Goal: Information Seeking & Learning: Learn about a topic

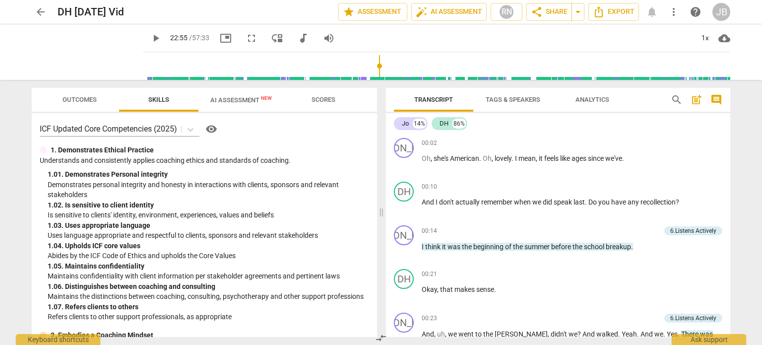
scroll to position [2954, 0]
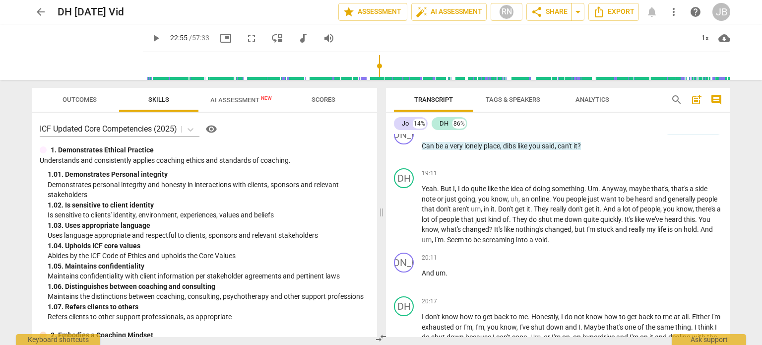
click at [150, 39] on span "play_arrow" at bounding box center [156, 38] width 12 height 12
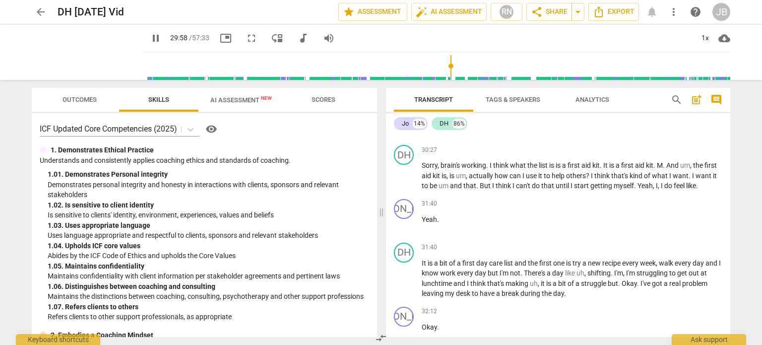
scroll to position [4545, 0]
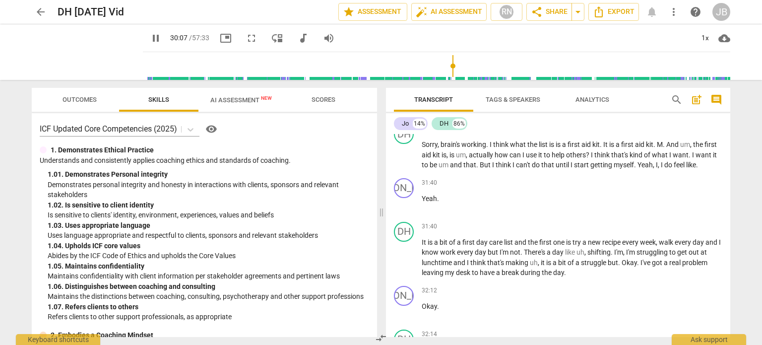
click at [150, 39] on span "pause" at bounding box center [156, 38] width 12 height 12
click at [150, 38] on span "play_arrow" at bounding box center [156, 38] width 12 height 12
click at [150, 37] on span "pause" at bounding box center [156, 38] width 12 height 12
click at [150, 37] on span "play_arrow" at bounding box center [156, 38] width 12 height 12
click at [232, 101] on span "AI Assessment New" at bounding box center [241, 99] width 62 height 7
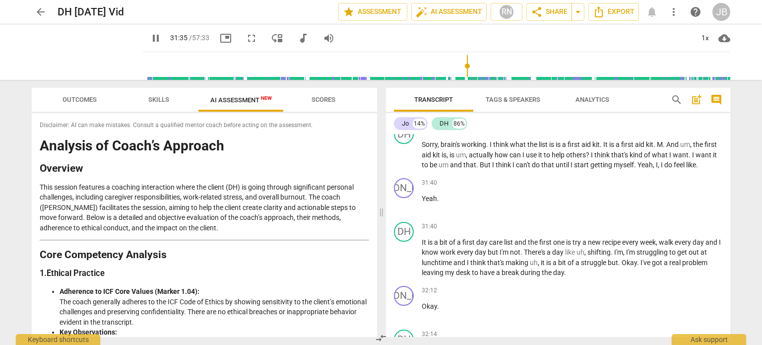
click at [324, 99] on span "Scores" at bounding box center [324, 99] width 24 height 7
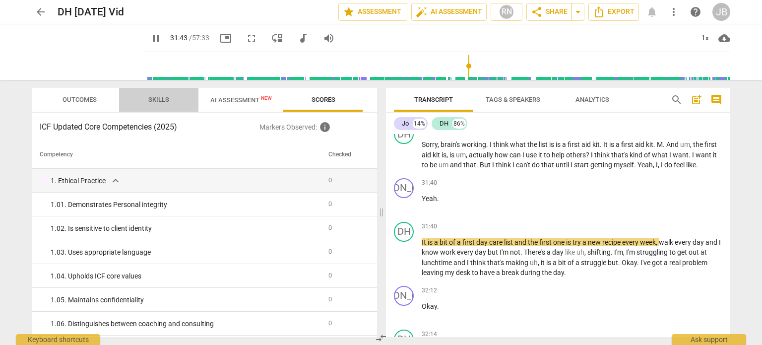
click at [160, 97] on span "Skills" at bounding box center [158, 99] width 21 height 7
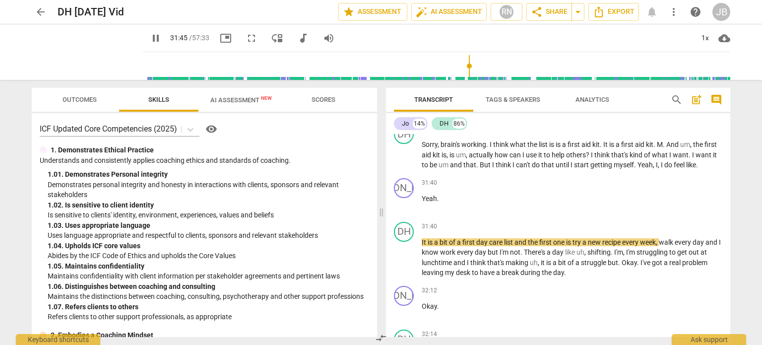
click at [85, 102] on span "Outcomes" at bounding box center [80, 99] width 34 height 7
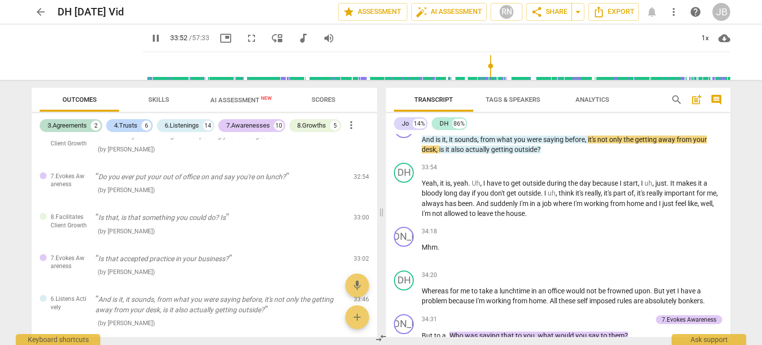
scroll to position [5279, 0]
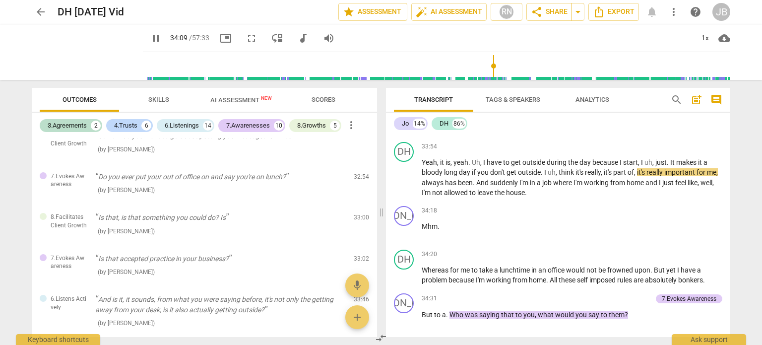
click at [352, 128] on span "more_vert" at bounding box center [351, 125] width 12 height 12
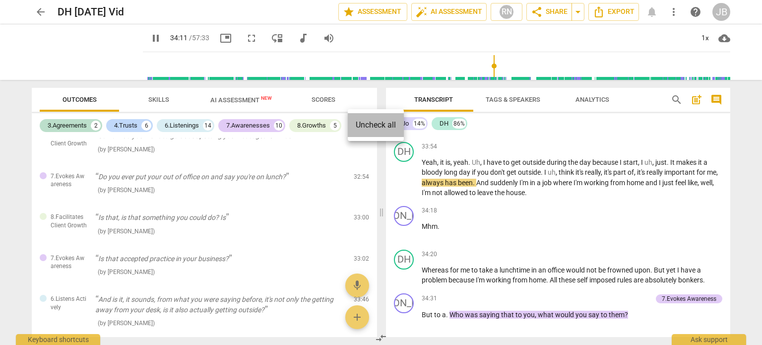
click at [352, 128] on li "Uncheck all" at bounding box center [376, 125] width 56 height 24
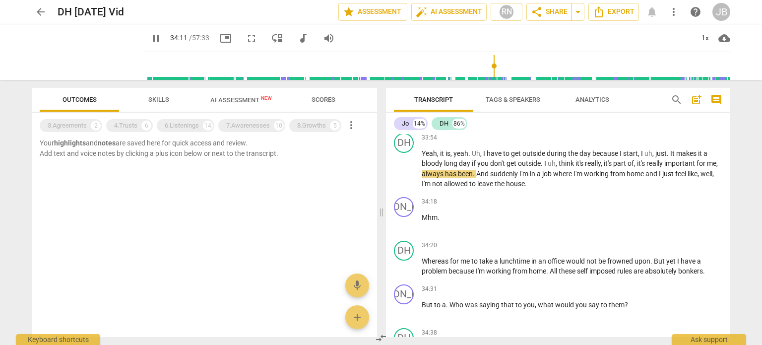
scroll to position [5271, 0]
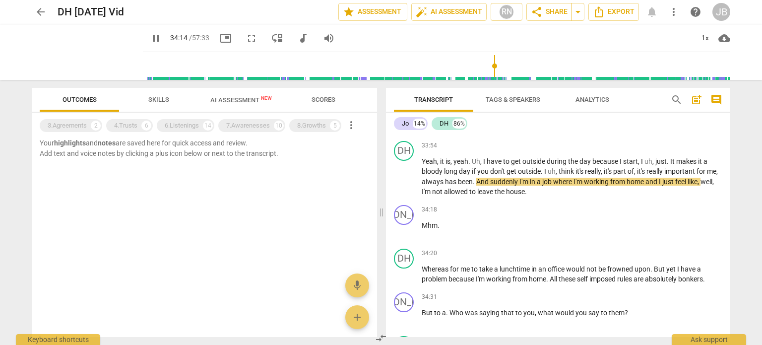
click at [352, 128] on span "more_vert" at bounding box center [351, 125] width 12 height 12
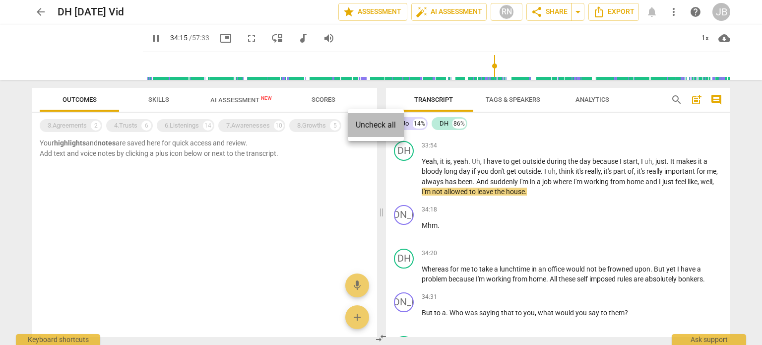
click at [363, 124] on li "Uncheck all" at bounding box center [376, 125] width 56 height 24
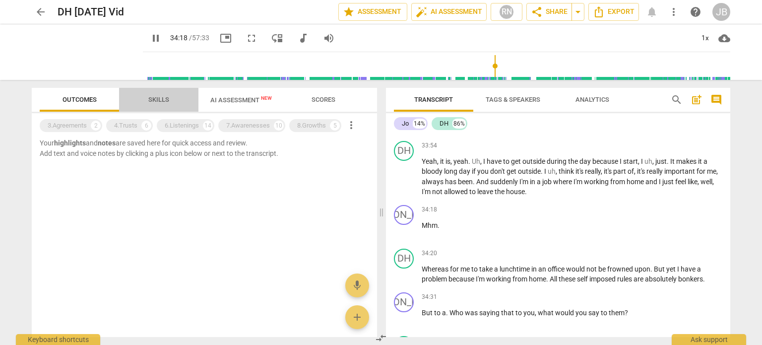
click at [161, 101] on span "Skills" at bounding box center [158, 99] width 21 height 7
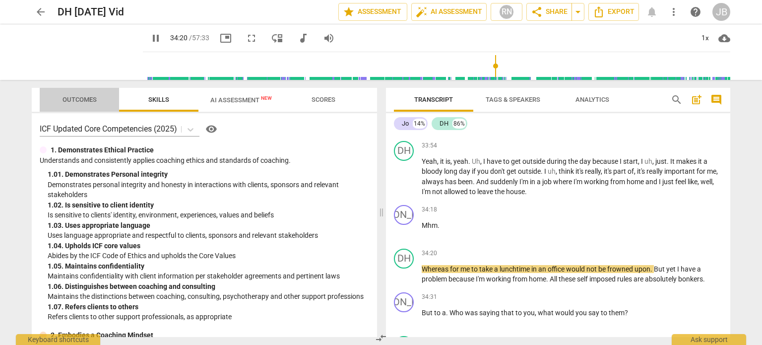
click at [89, 98] on span "Outcomes" at bounding box center [80, 99] width 34 height 7
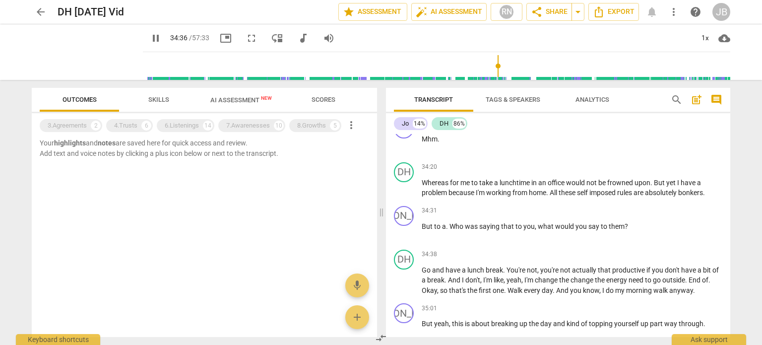
scroll to position [5420, 0]
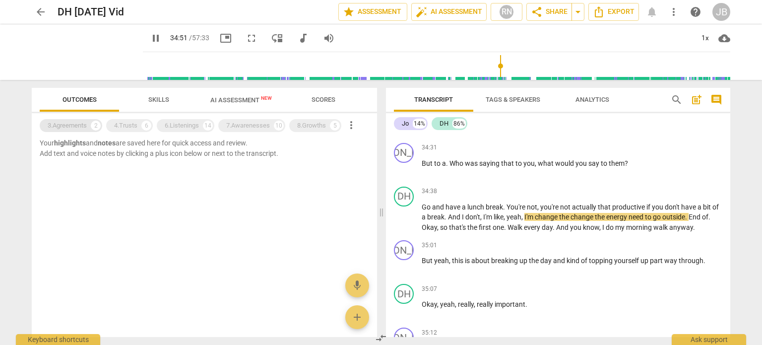
click at [85, 125] on div "3.Agreements" at bounding box center [67, 126] width 39 height 10
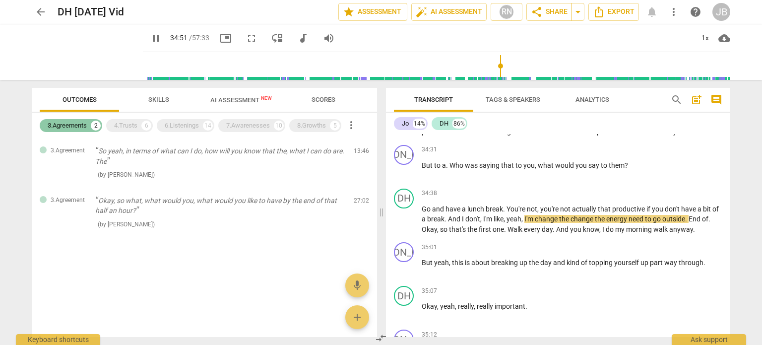
scroll to position [5422, 0]
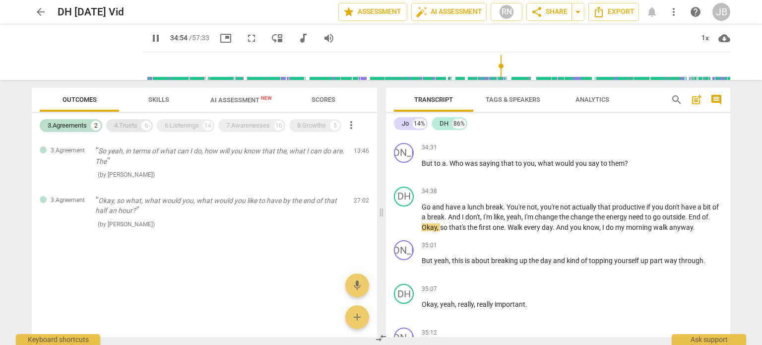
click at [133, 124] on div "4.Trusts" at bounding box center [125, 126] width 23 height 10
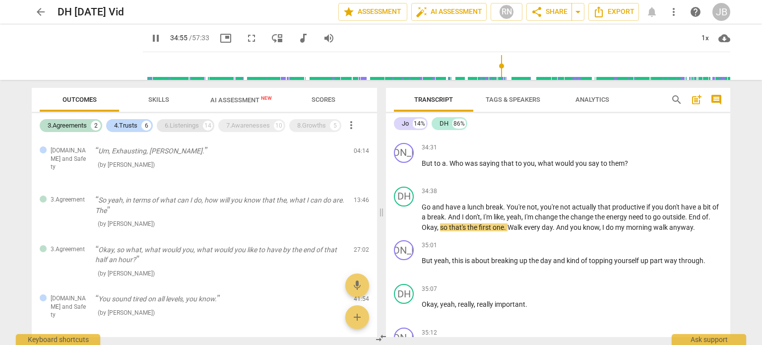
click at [171, 126] on div "6.Listenings" at bounding box center [182, 126] width 34 height 10
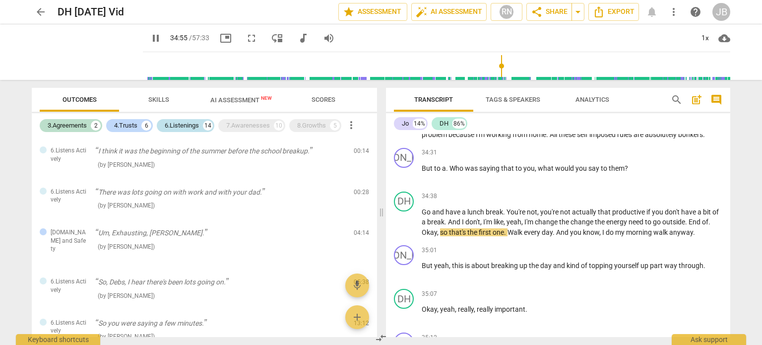
scroll to position [5427, 0]
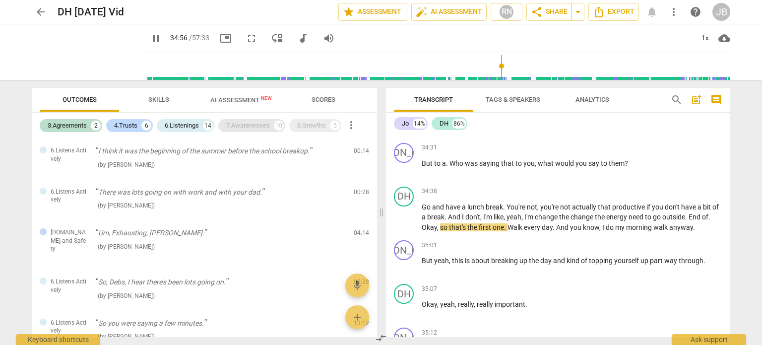
click at [234, 125] on div "7.Awarenesses" at bounding box center [248, 126] width 44 height 10
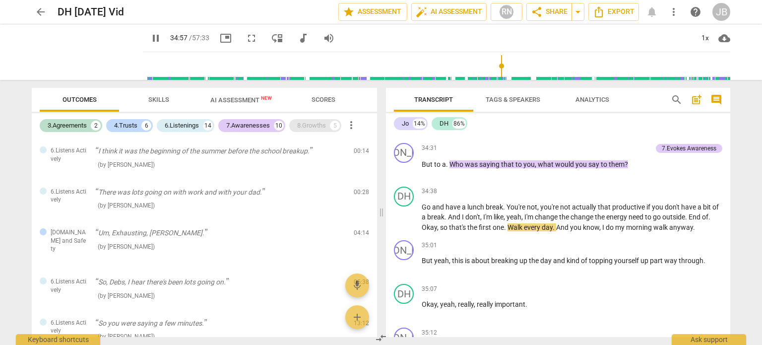
click at [315, 125] on div "8.Growths" at bounding box center [311, 126] width 29 height 10
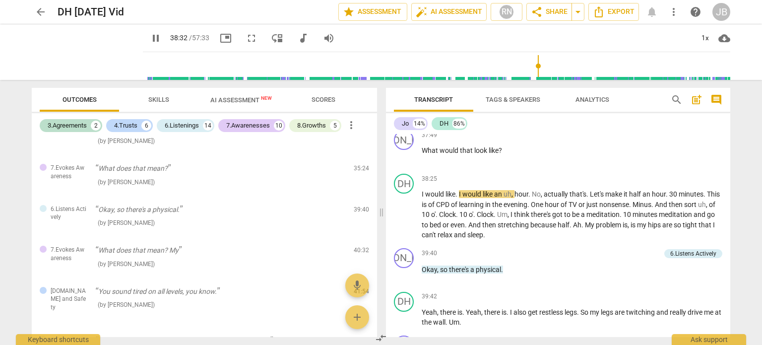
scroll to position [6012, 0]
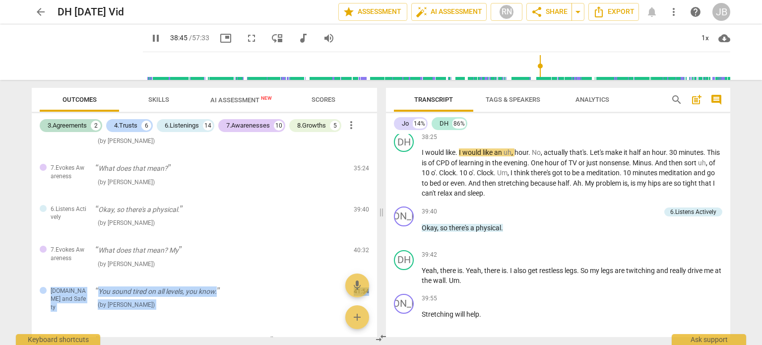
drag, startPoint x: 373, startPoint y: 277, endPoint x: 377, endPoint y: 268, distance: 10.5
click at [377, 268] on div "6.Listens Actively I think it was the beginning of the summer before the school…" at bounding box center [204, 237] width 345 height 199
click at [326, 286] on p "You sound tired on all levels, you know." at bounding box center [220, 291] width 251 height 10
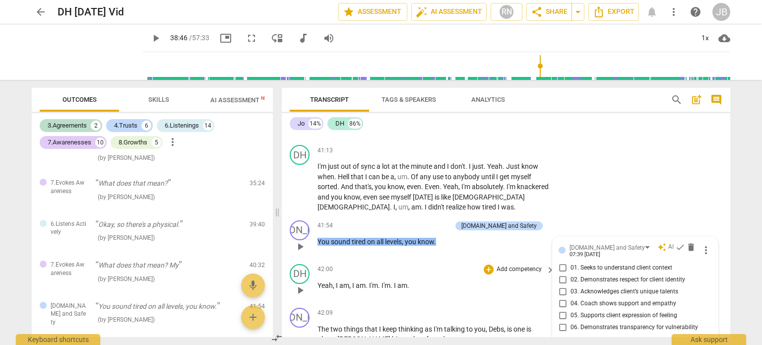
scroll to position [7137, 0]
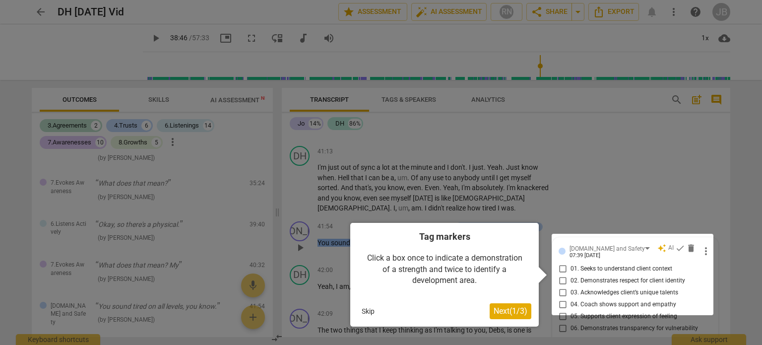
click at [367, 309] on button "Skip" at bounding box center [368, 311] width 21 height 15
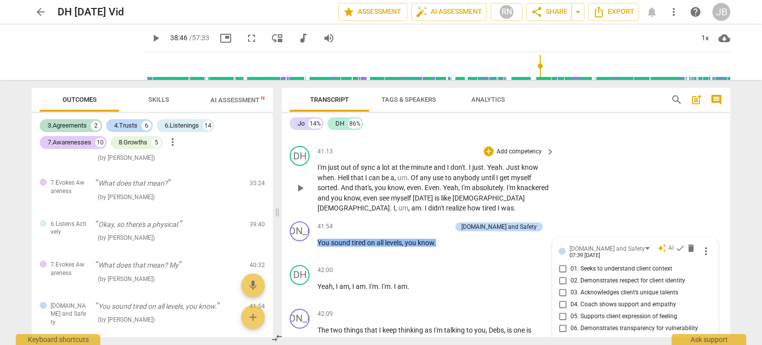
click at [302, 182] on span "play_arrow" at bounding box center [300, 188] width 12 height 12
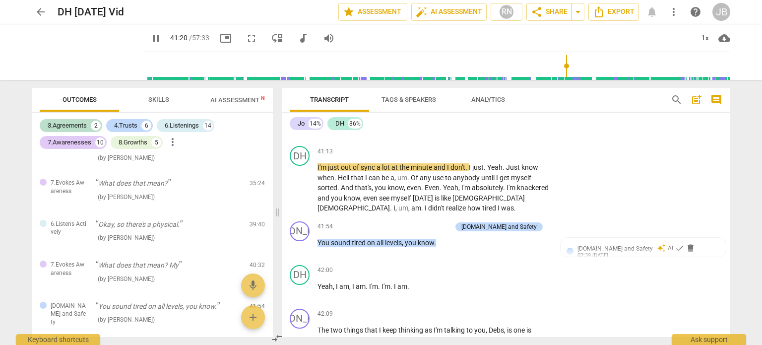
drag, startPoint x: 727, startPoint y: 261, endPoint x: 729, endPoint y: 256, distance: 5.8
click at [729, 256] on div "JO play_arrow pause 00:02 + Add competency keyboard_arrow_right Oh , she's Amer…" at bounding box center [506, 235] width 449 height 203
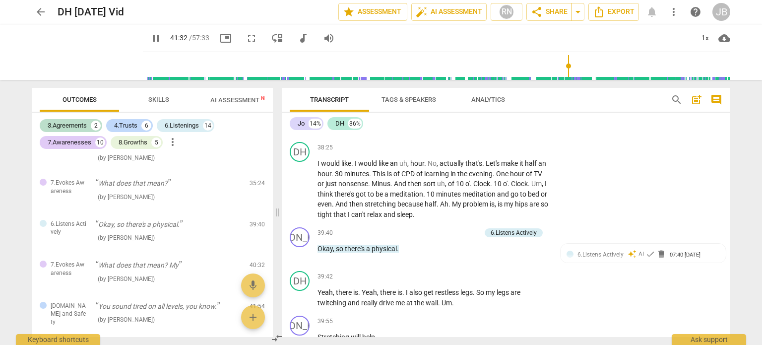
scroll to position [6657, 0]
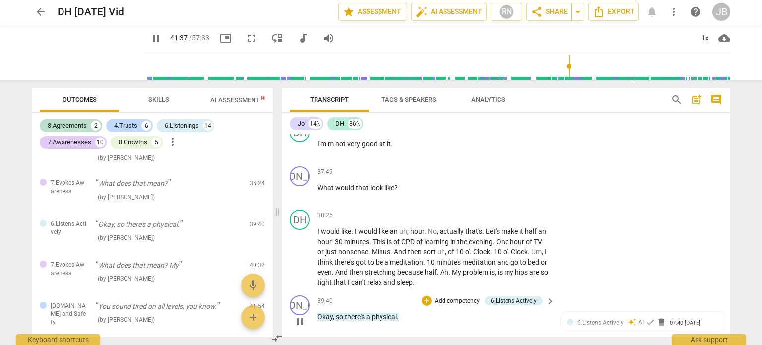
click at [300, 316] on span "pause" at bounding box center [300, 322] width 12 height 12
click at [301, 251] on span "play_arrow" at bounding box center [300, 257] width 12 height 12
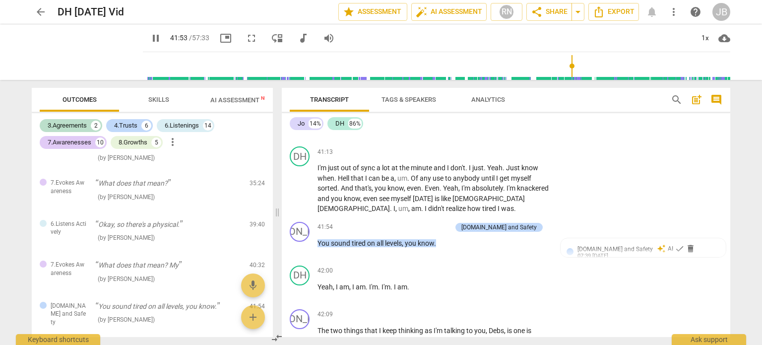
scroll to position [7158, 0]
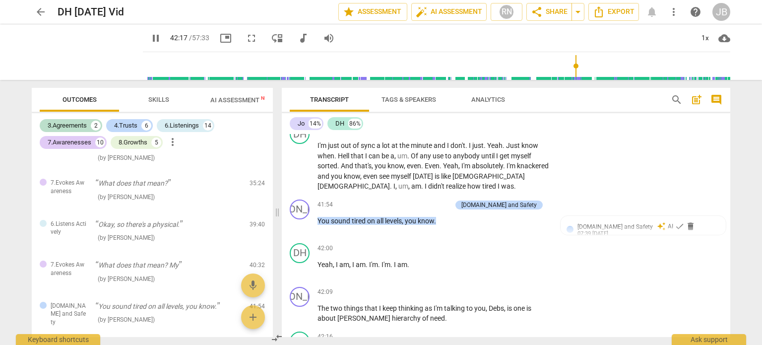
click at [727, 263] on div "JO play_arrow pause 00:02 + Add competency keyboard_arrow_right Oh , she's Amer…" at bounding box center [506, 235] width 449 height 203
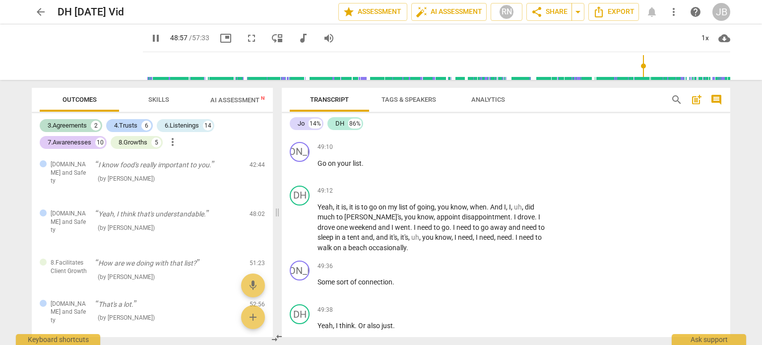
scroll to position [8617, 0]
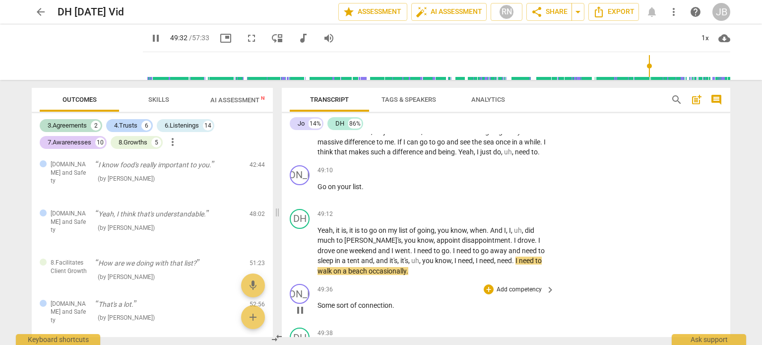
click at [725, 290] on div "JO play_arrow pause 49:36 + Add competency keyboard_arrow_right Some sort of co…" at bounding box center [506, 302] width 449 height 44
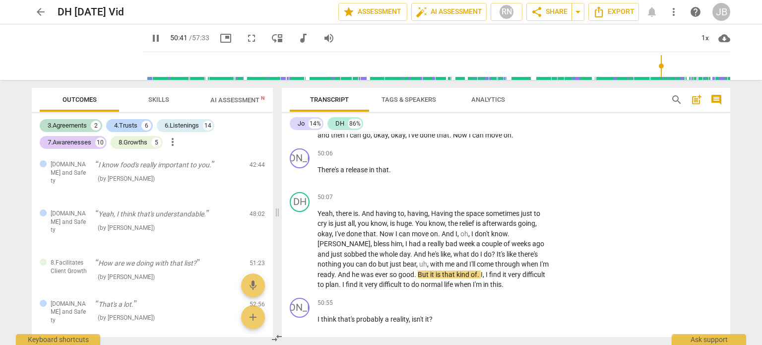
scroll to position [9005, 0]
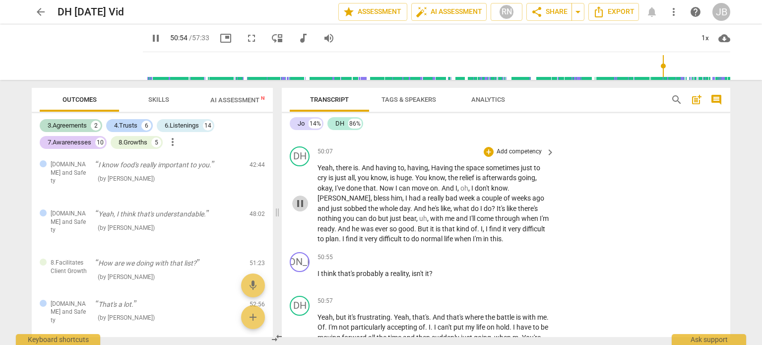
click at [298, 198] on span "pause" at bounding box center [300, 204] width 12 height 12
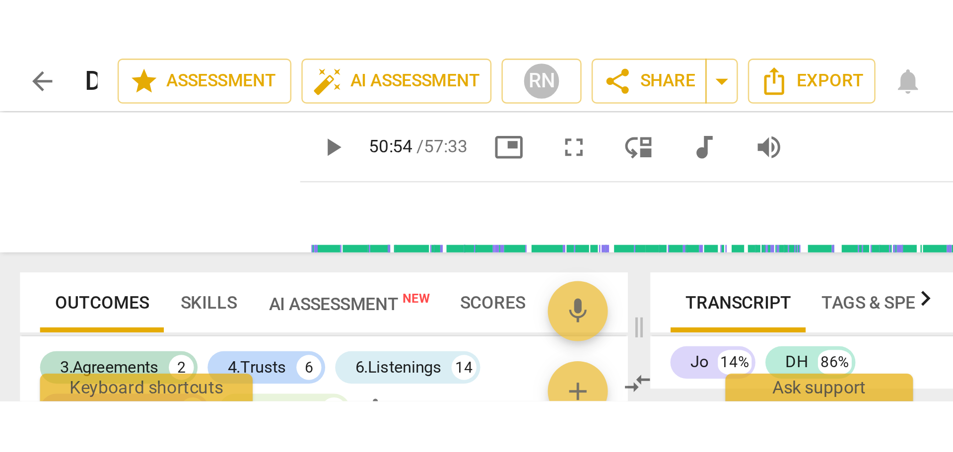
scroll to position [9006, 0]
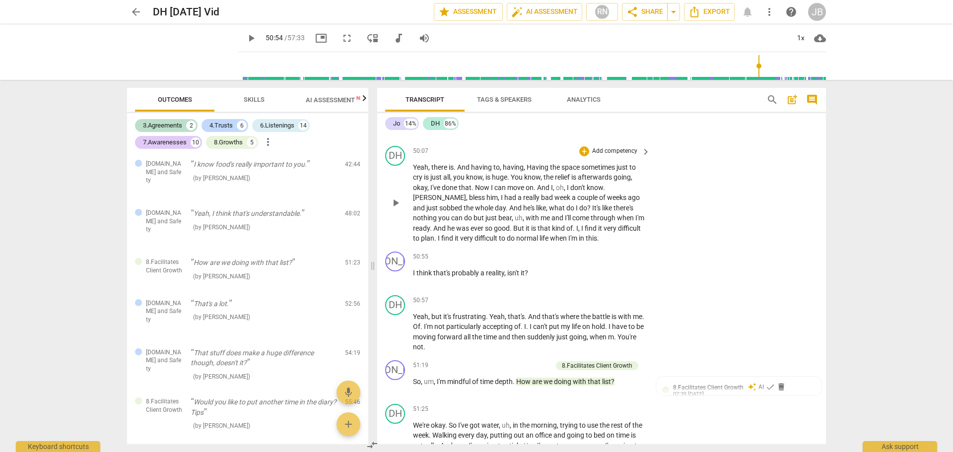
drag, startPoint x: 456, startPoint y: 212, endPoint x: 520, endPoint y: 210, distance: 64.1
click at [482, 211] on p "Yeah , there is . And having to , having , Having the space sometimes just to c…" at bounding box center [529, 202] width 232 height 81
click at [335, 103] on span "AI Assessment New" at bounding box center [337, 99] width 62 height 7
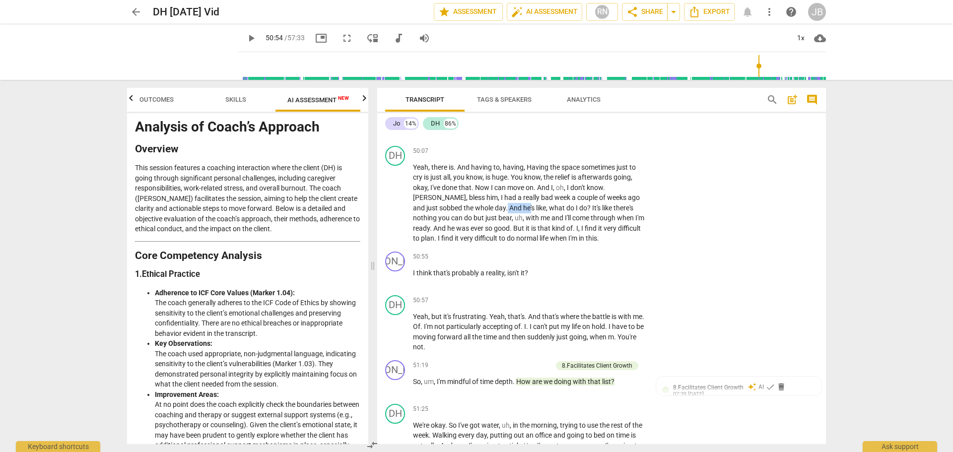
scroll to position [50, 0]
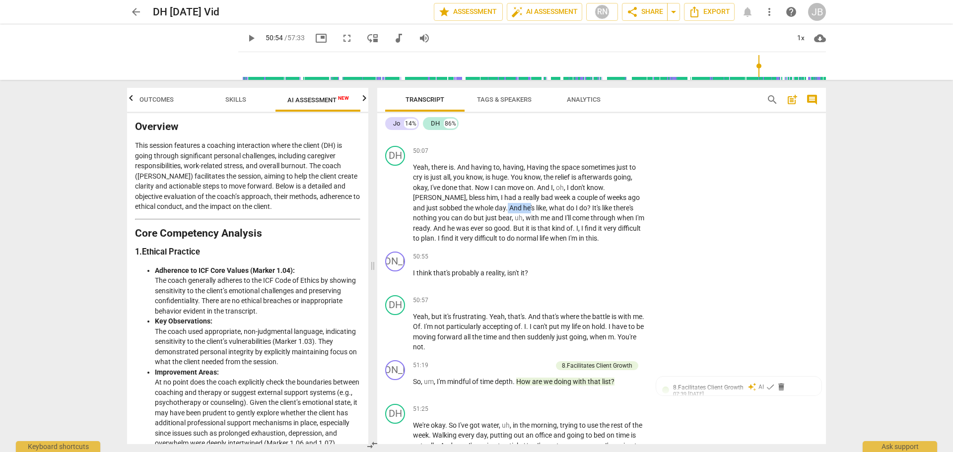
type input "3055"
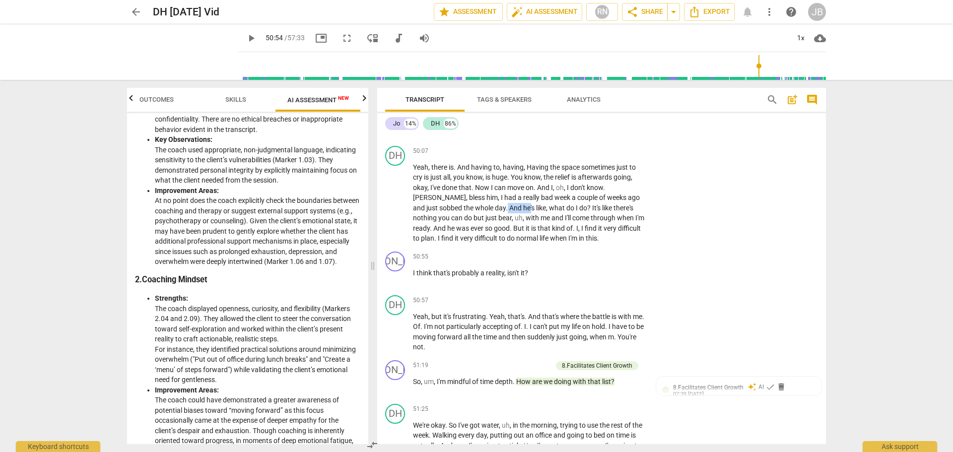
scroll to position [0, 0]
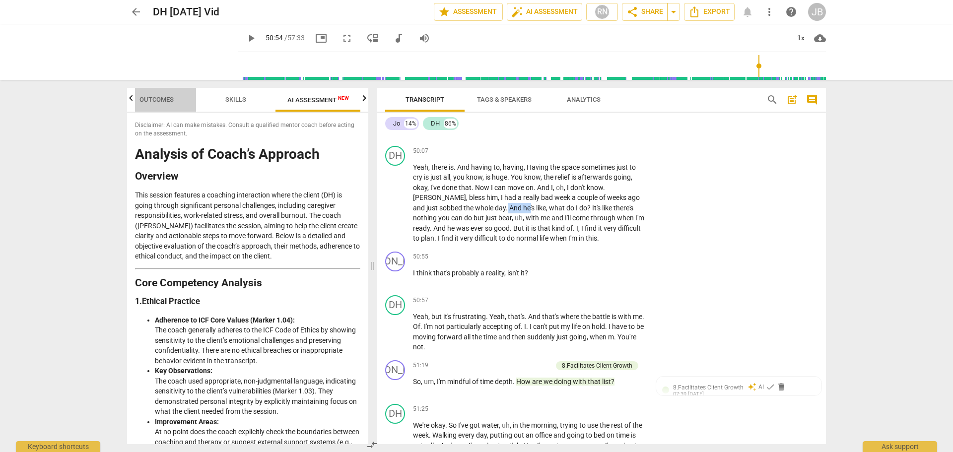
click at [157, 100] on span "Outcomes" at bounding box center [156, 99] width 34 height 7
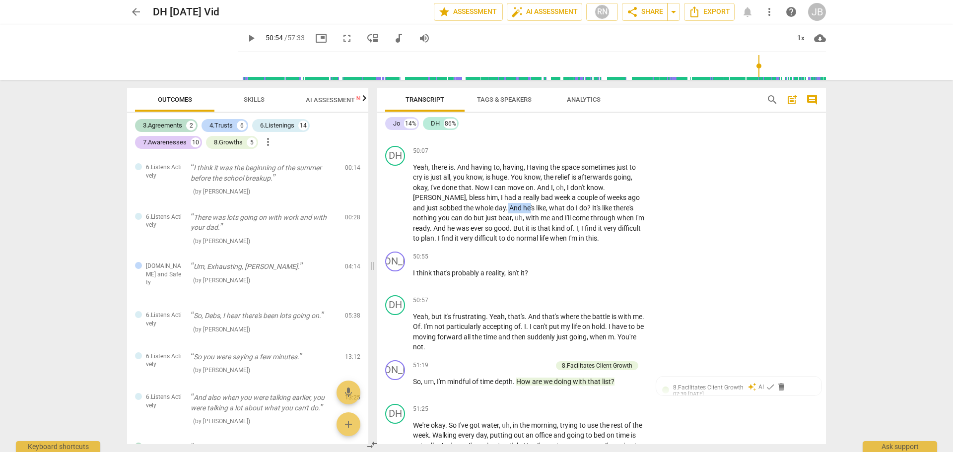
click at [252, 101] on span "Skills" at bounding box center [254, 99] width 21 height 7
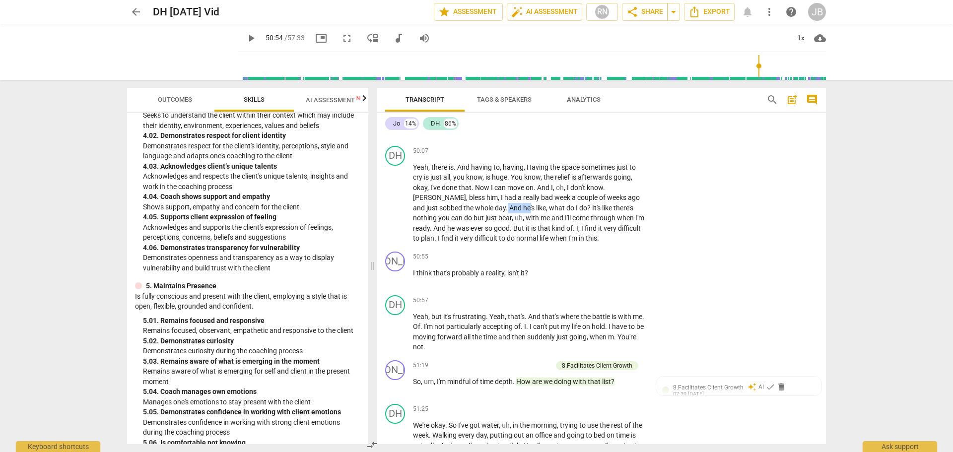
scroll to position [943, 0]
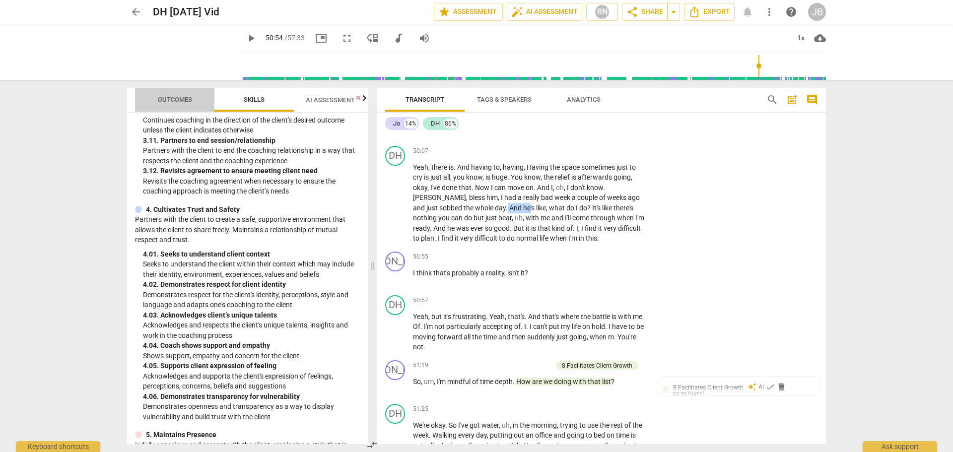
click at [183, 101] on span "Outcomes" at bounding box center [175, 99] width 34 height 7
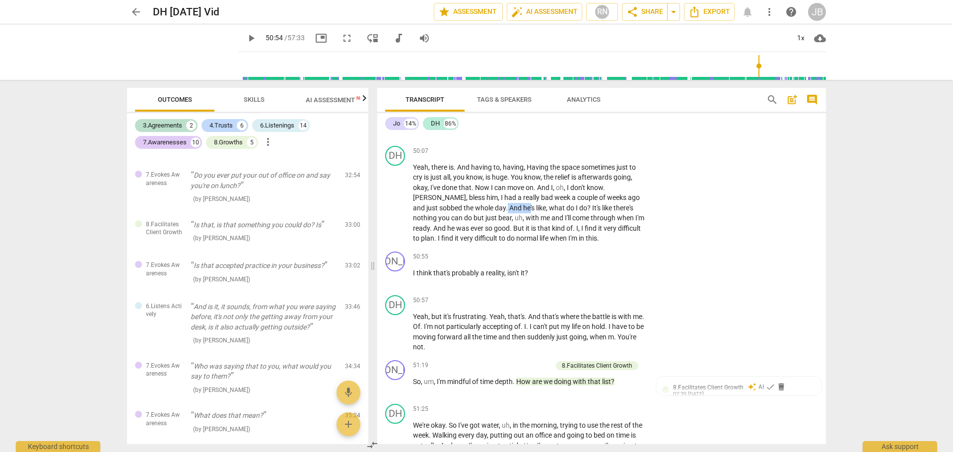
scroll to position [844, 0]
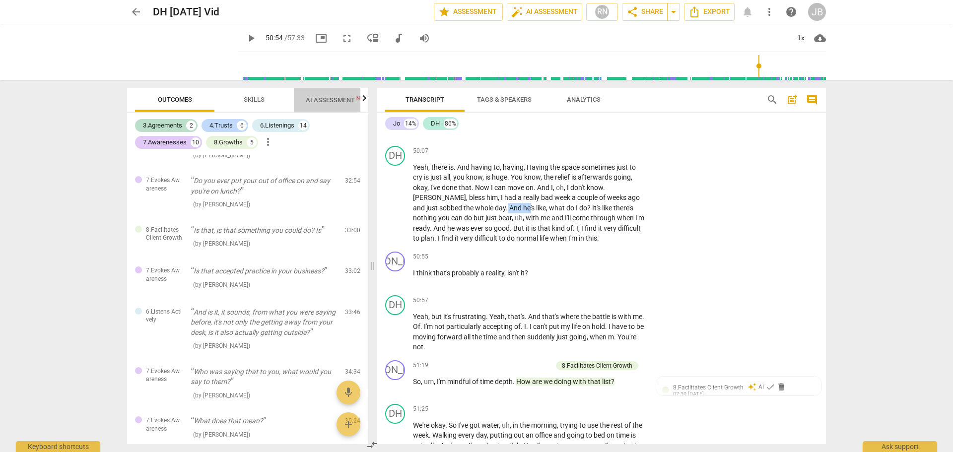
click at [314, 100] on span "AI Assessment New" at bounding box center [337, 99] width 62 height 7
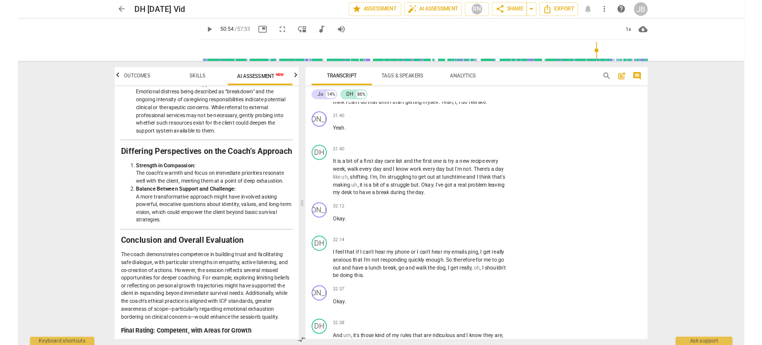
scroll to position [5187, 0]
